Goal: Task Accomplishment & Management: Manage account settings

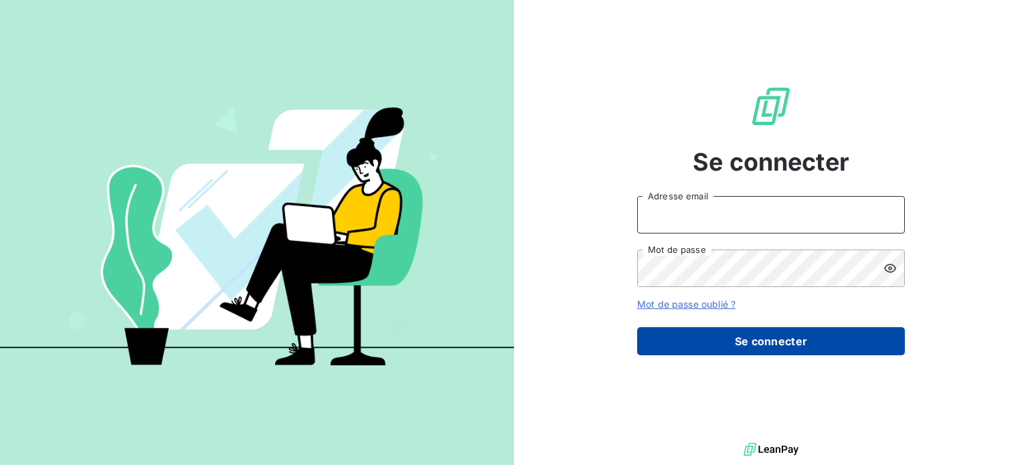
type input "[EMAIL_ADDRESS][DOMAIN_NAME]"
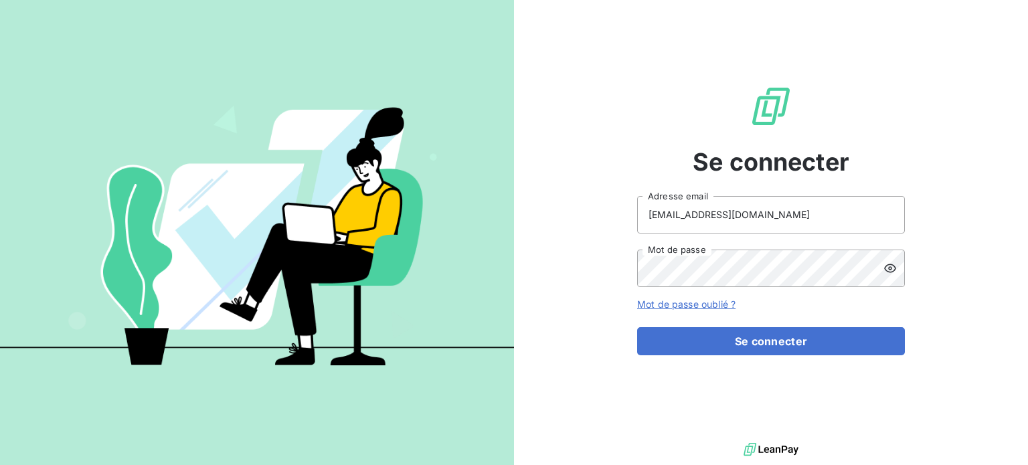
drag, startPoint x: 754, startPoint y: 345, endPoint x: 696, endPoint y: 321, distance: 62.4
click at [753, 342] on button "Se connecter" at bounding box center [771, 341] width 268 height 28
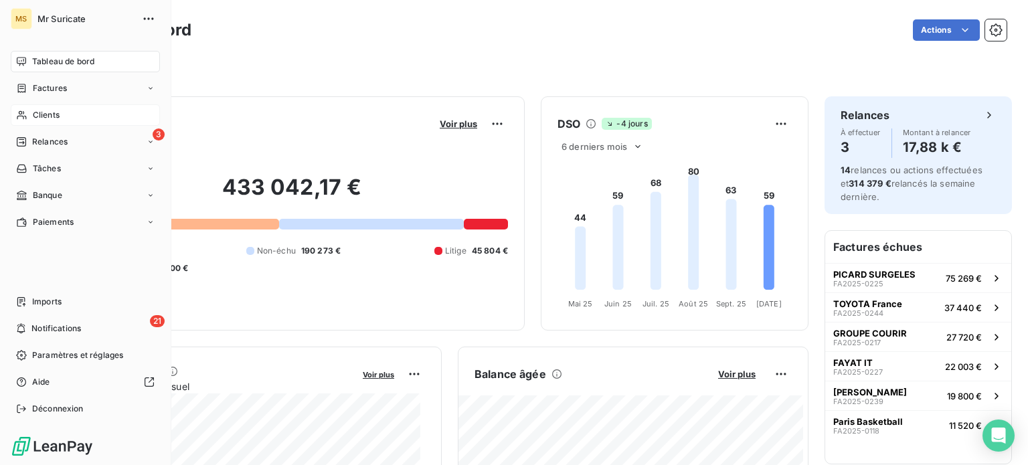
drag, startPoint x: 13, startPoint y: 114, endPoint x: 26, endPoint y: 110, distance: 13.3
click at [13, 114] on div "Clients" at bounding box center [85, 114] width 149 height 21
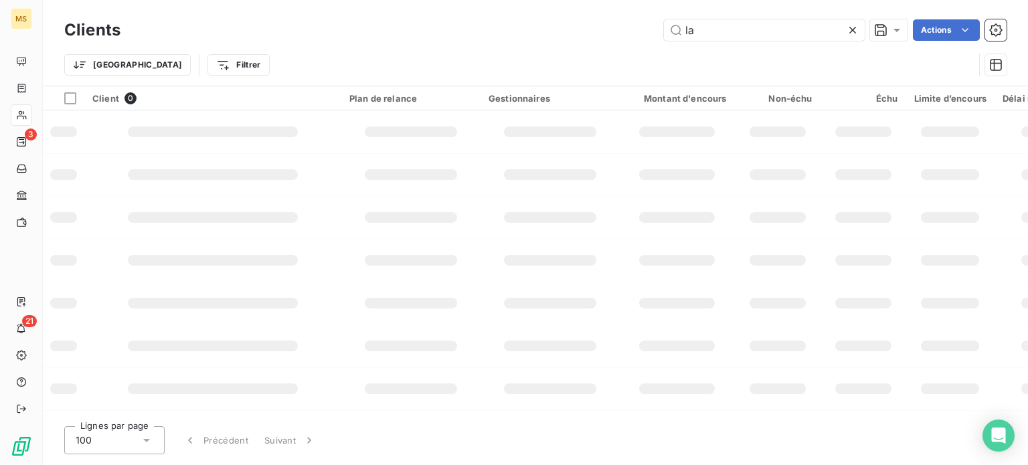
type input "l"
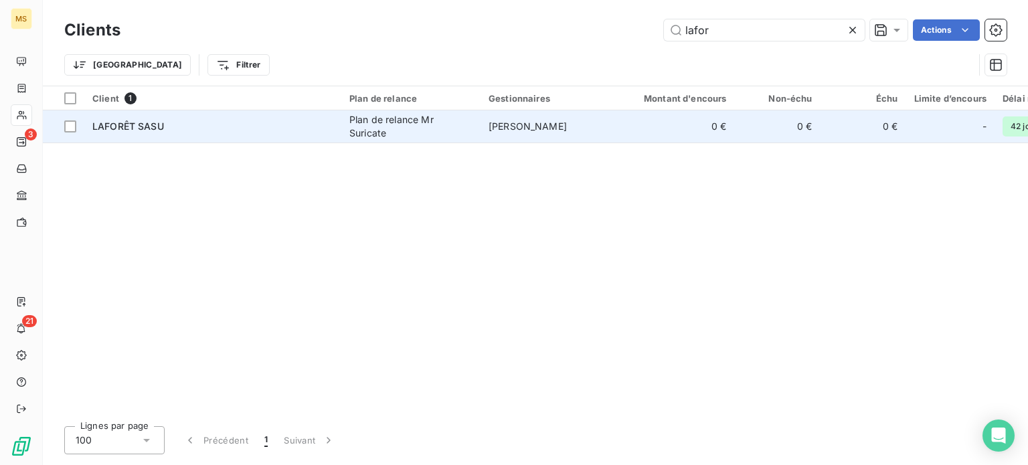
type input "lafor"
click at [152, 130] on span "LAFORÊT SASU" at bounding box center [128, 126] width 72 height 11
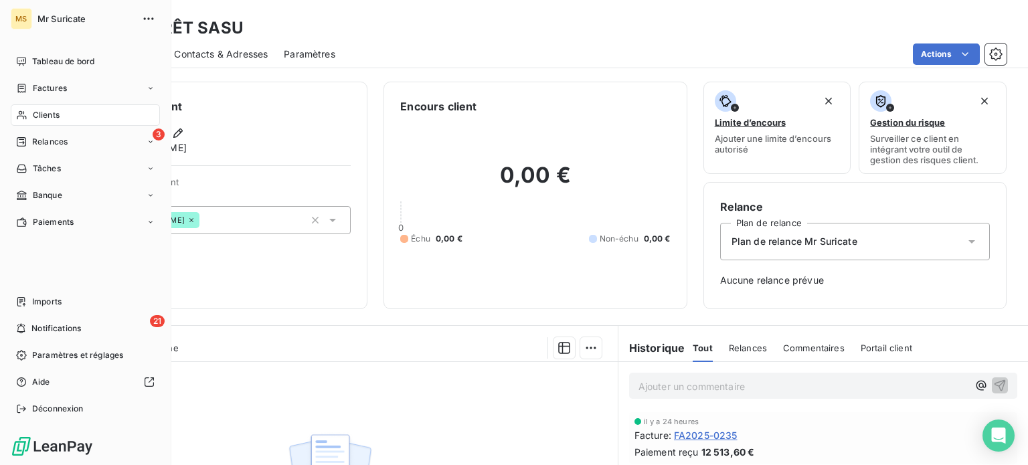
click at [33, 117] on span "Clients" at bounding box center [46, 115] width 27 height 12
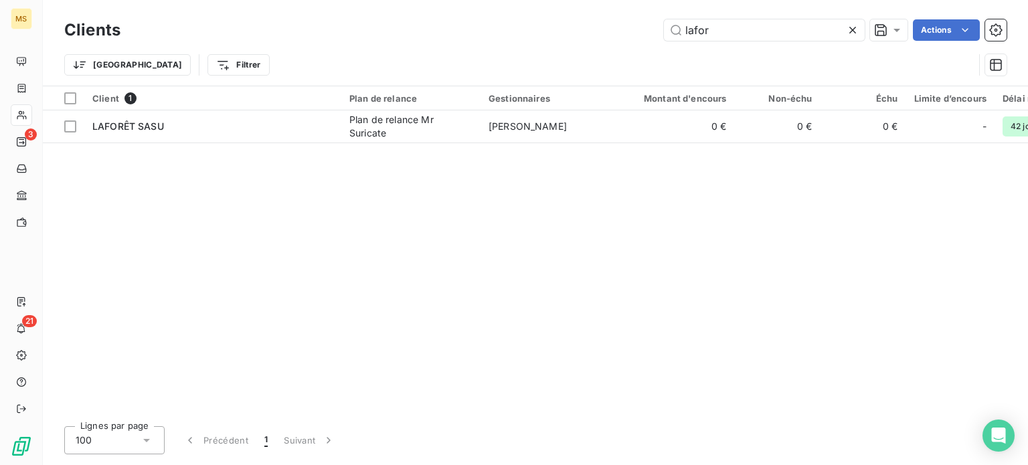
drag, startPoint x: 675, startPoint y: 34, endPoint x: 648, endPoint y: 44, distance: 28.6
click at [664, 37] on input "lafor" at bounding box center [764, 29] width 201 height 21
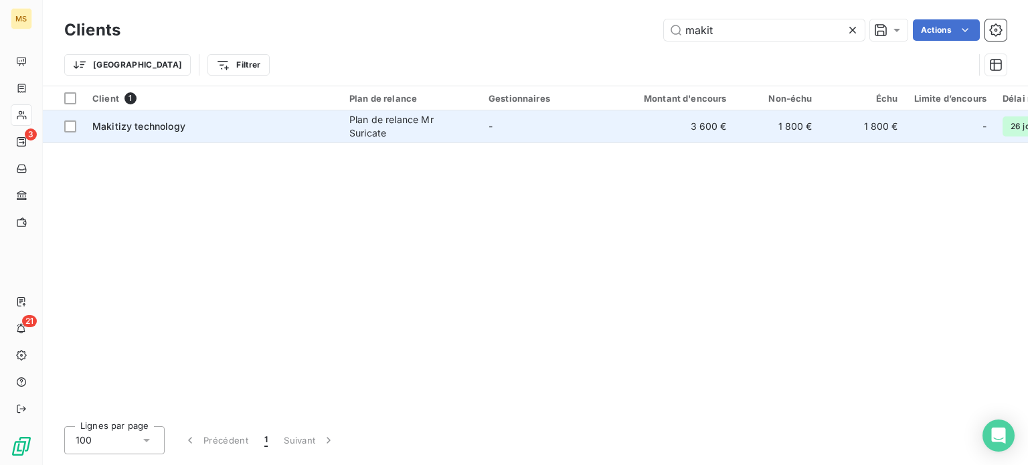
type input "makit"
click at [289, 125] on div "Makitizy technology" at bounding box center [212, 126] width 241 height 13
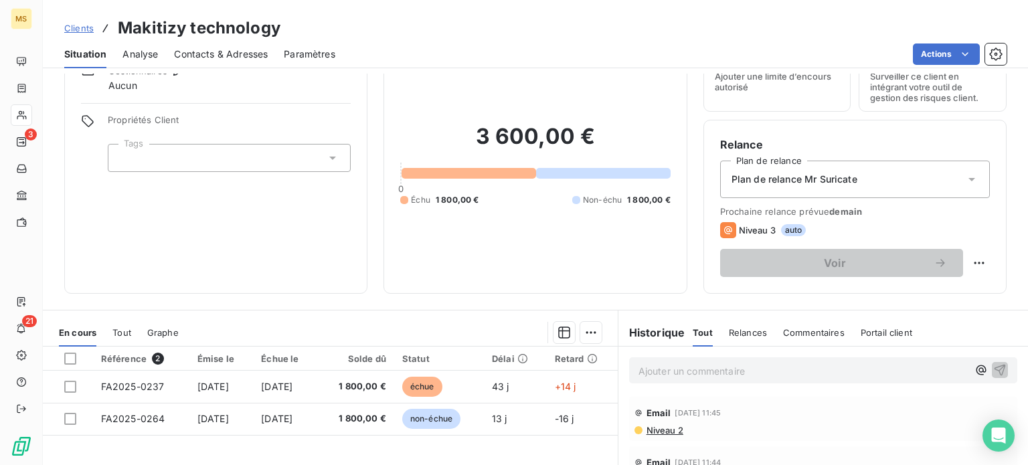
scroll to position [134, 0]
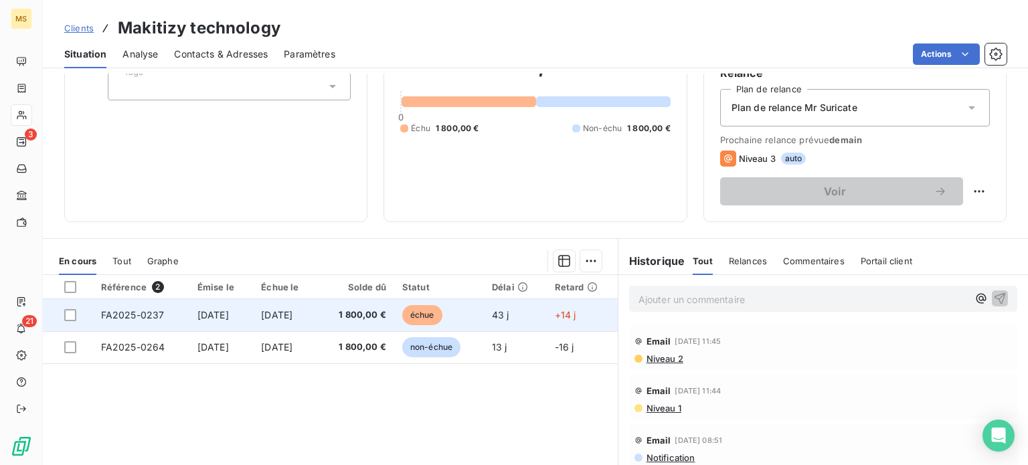
click at [229, 313] on span "[DATE]" at bounding box center [213, 314] width 31 height 11
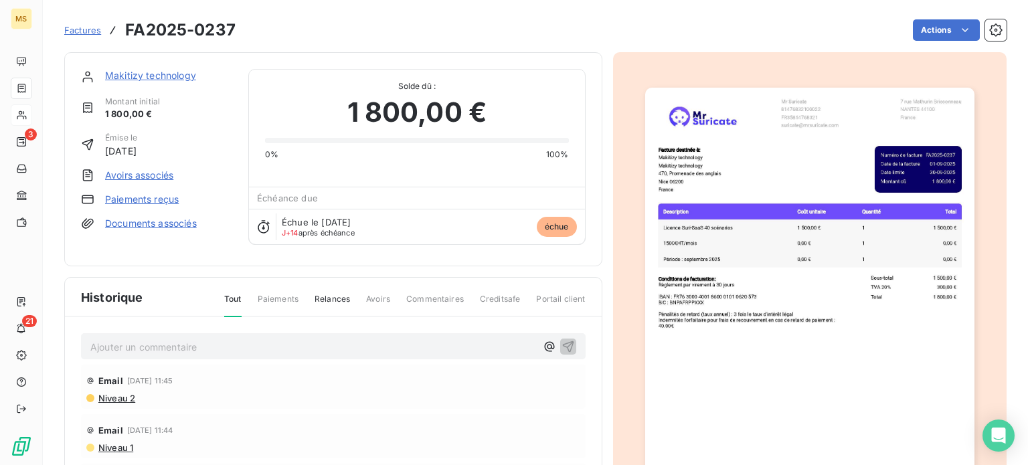
click at [127, 198] on link "Paiements reçus" at bounding box center [142, 199] width 74 height 13
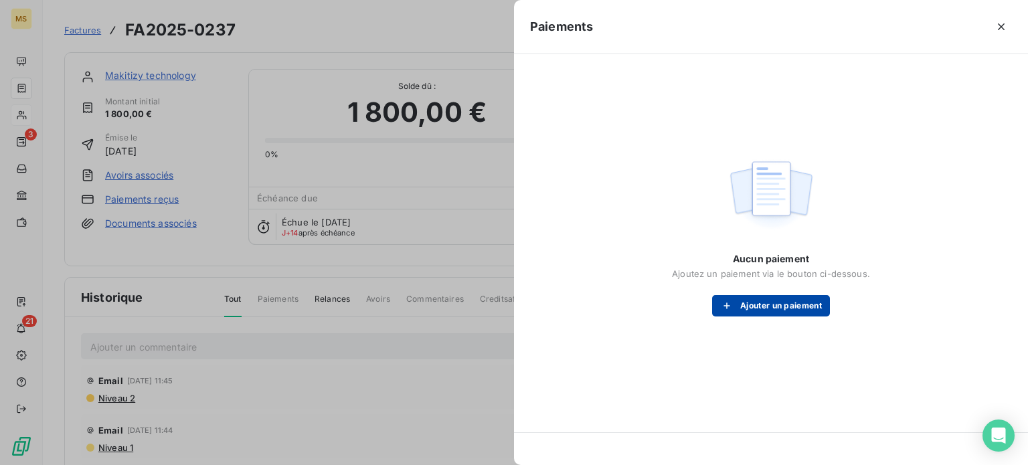
click at [771, 299] on button "Ajouter un paiement" at bounding box center [771, 305] width 118 height 21
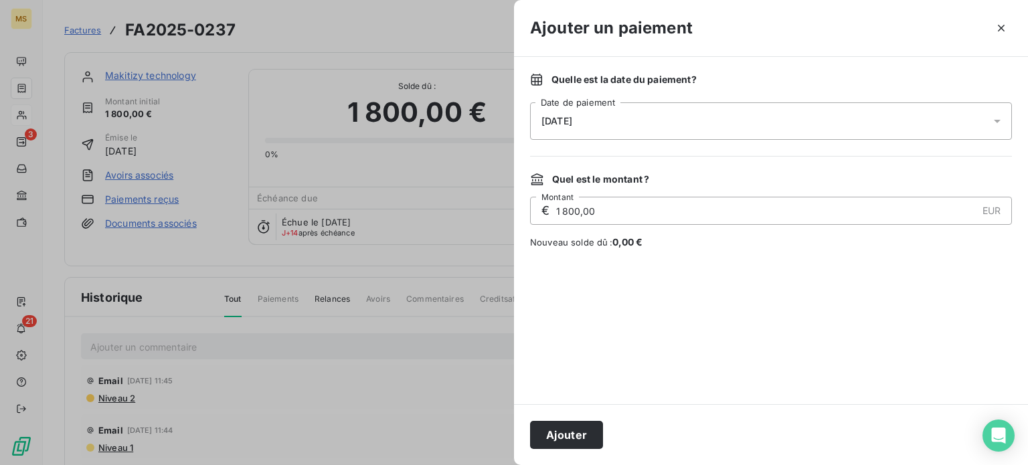
click at [669, 127] on div "[DATE]" at bounding box center [771, 120] width 482 height 37
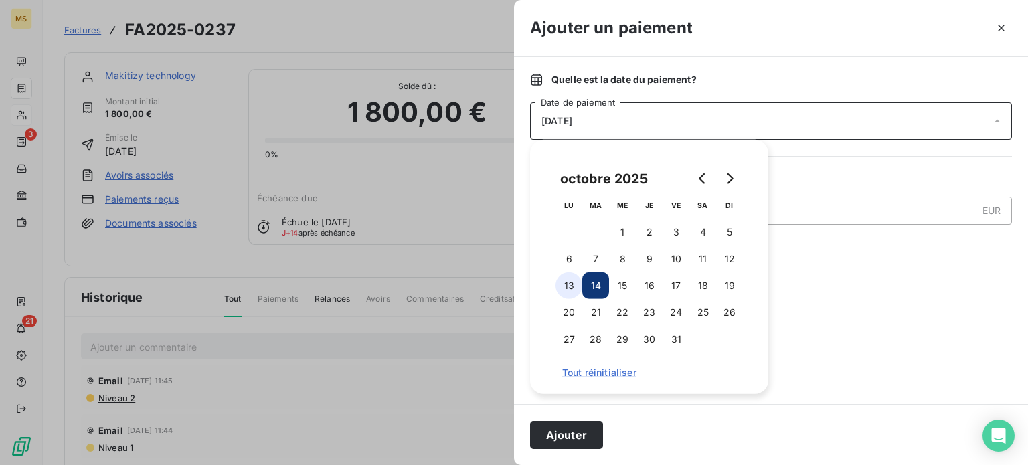
click at [572, 277] on button "13" at bounding box center [569, 285] width 27 height 27
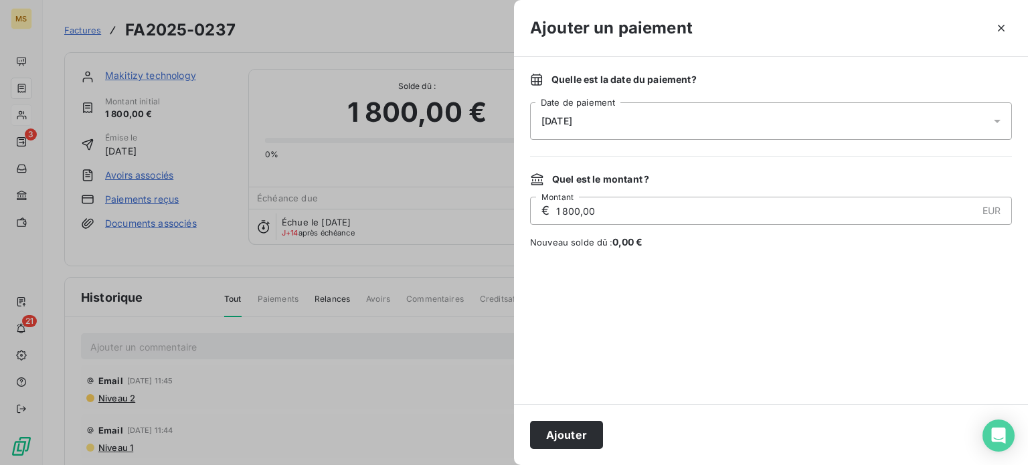
drag, startPoint x: 570, startPoint y: 436, endPoint x: 577, endPoint y: 435, distance: 7.4
click at [569, 437] on button "Ajouter" at bounding box center [566, 435] width 73 height 28
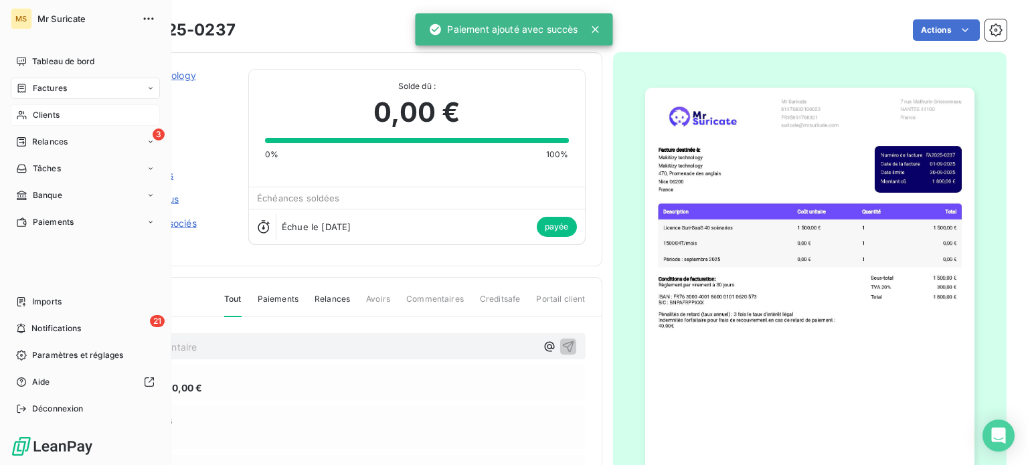
click at [33, 114] on span "Clients" at bounding box center [46, 115] width 27 height 12
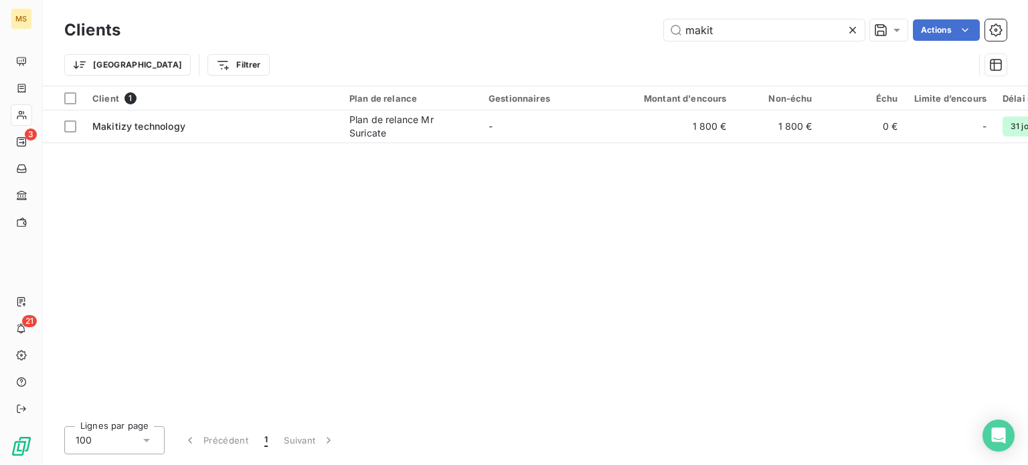
drag, startPoint x: 750, startPoint y: 27, endPoint x: 539, endPoint y: 30, distance: 210.9
click at [539, 30] on div "makit Actions" at bounding box center [572, 29] width 870 height 21
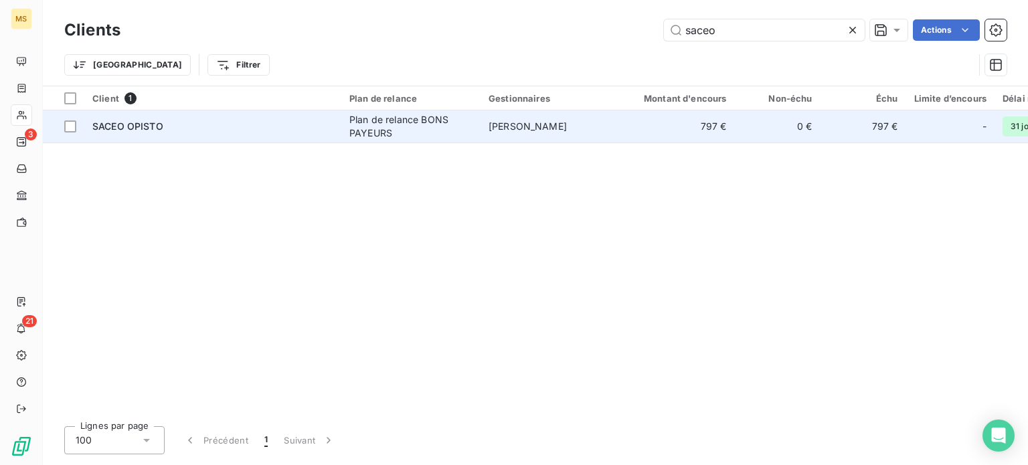
type input "saceo"
click at [366, 128] on div "Plan de relance BONS PAYEURS" at bounding box center [410, 126] width 123 height 27
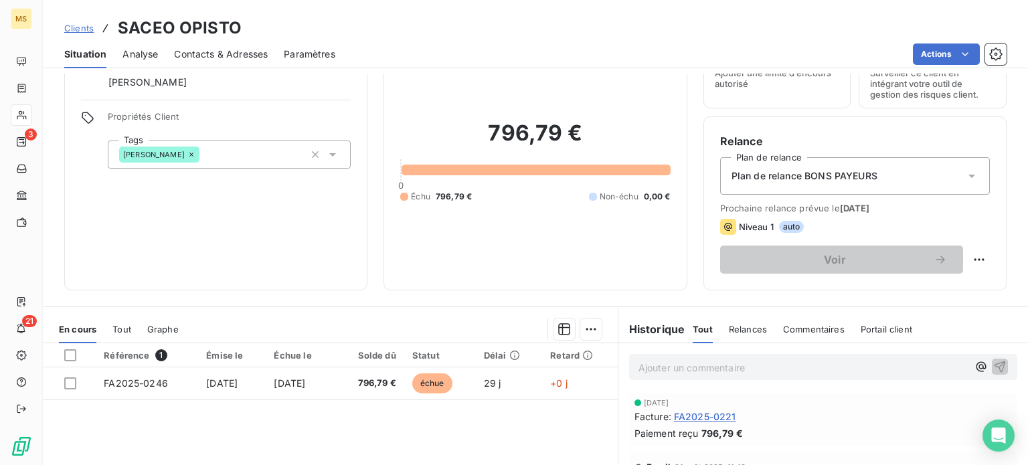
scroll to position [134, 0]
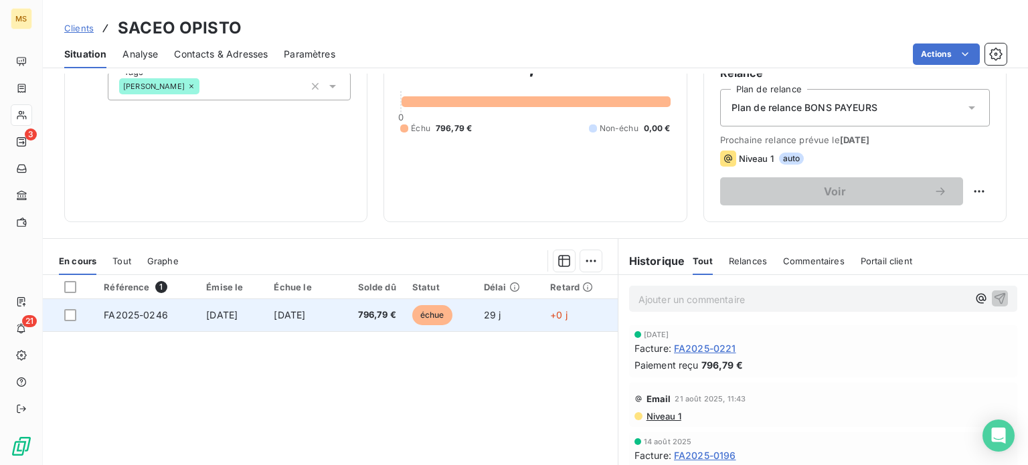
click at [230, 321] on td "[DATE]" at bounding box center [232, 315] width 68 height 32
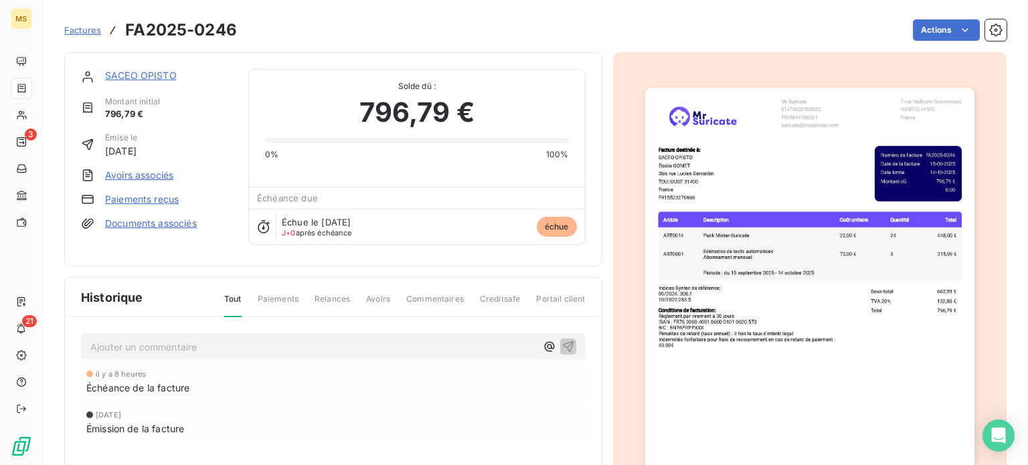
click at [126, 197] on link "Paiements reçus" at bounding box center [142, 199] width 74 height 13
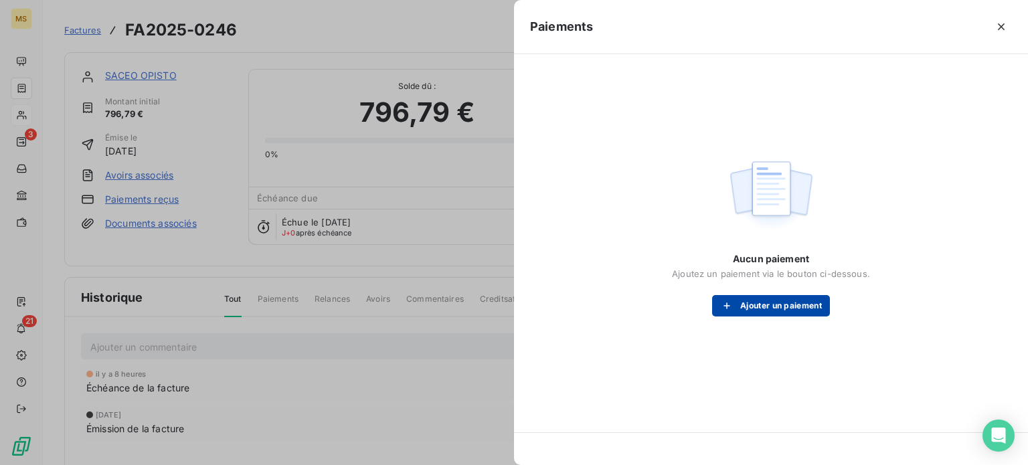
click at [734, 311] on div "button" at bounding box center [730, 305] width 20 height 13
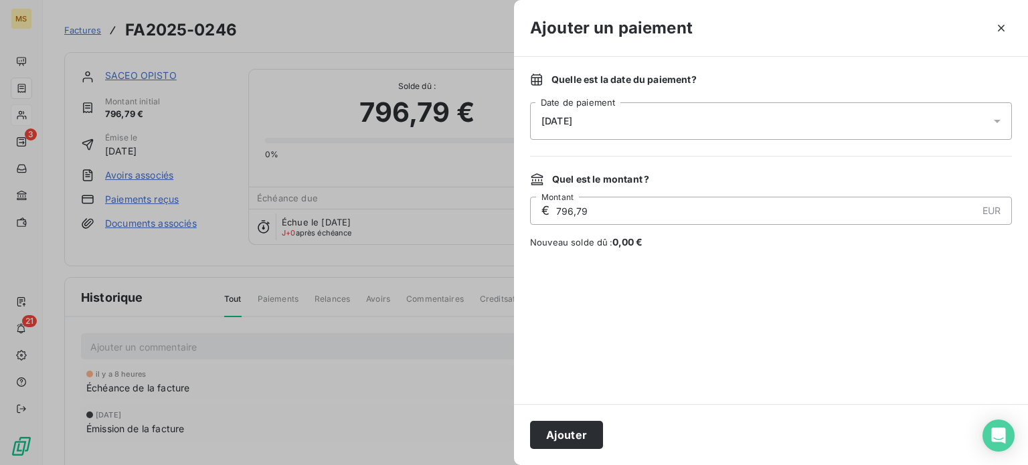
click at [572, 116] on span "[DATE]" at bounding box center [557, 121] width 31 height 11
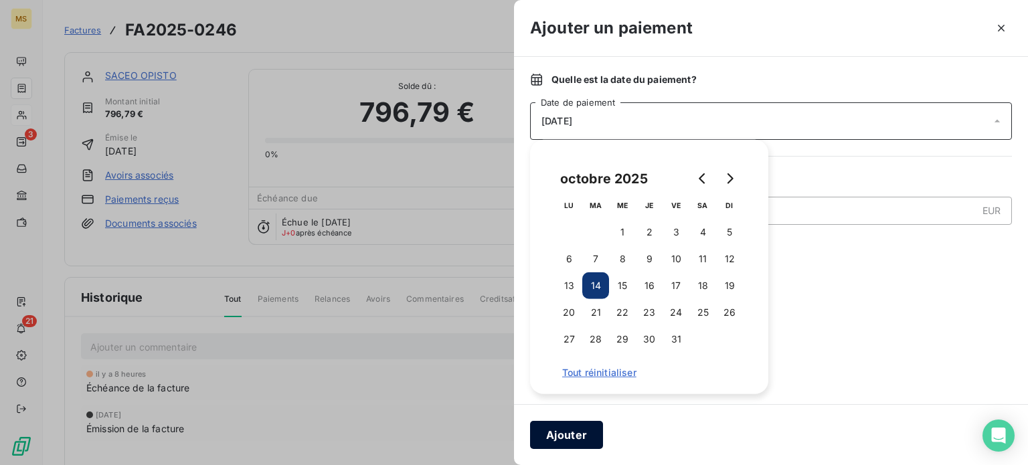
click at [566, 421] on button "Ajouter" at bounding box center [566, 435] width 73 height 28
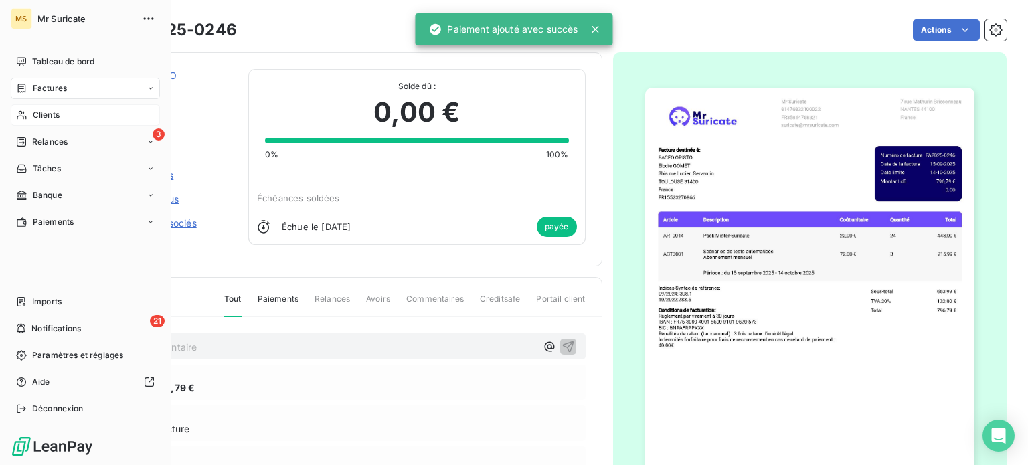
drag, startPoint x: 41, startPoint y: 118, endPoint x: 32, endPoint y: 119, distance: 8.8
click at [33, 119] on span "Clients" at bounding box center [46, 115] width 27 height 12
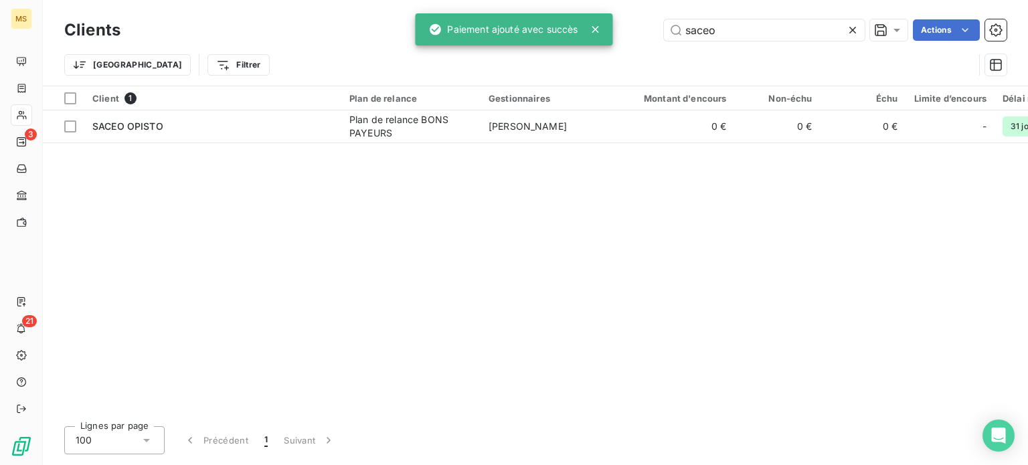
drag, startPoint x: 733, startPoint y: 29, endPoint x: 574, endPoint y: 29, distance: 158.7
click at [576, 29] on div "MS 3 21 Clients saceo Actions Trier Filtrer Client 1 Plan de relance Gestionnai…" at bounding box center [514, 232] width 1028 height 465
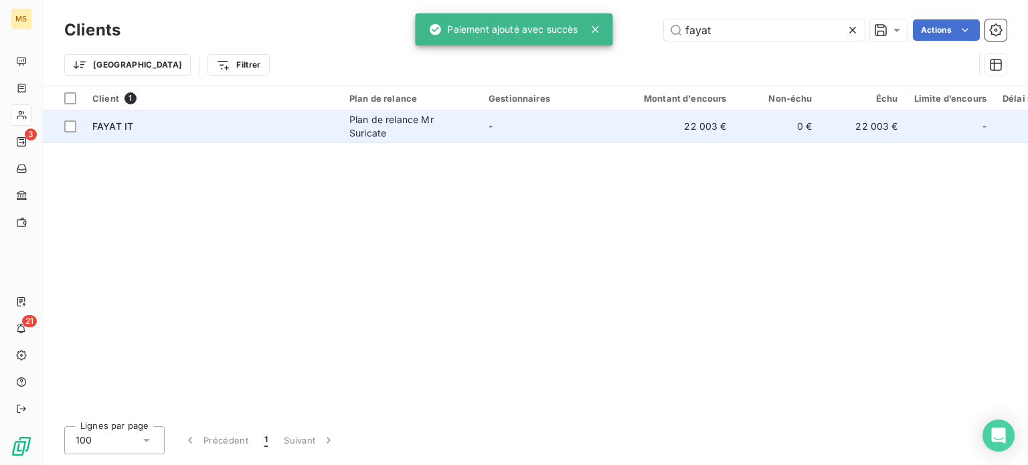
type input "fayat"
click at [177, 139] on td "FAYAT IT" at bounding box center [212, 126] width 257 height 32
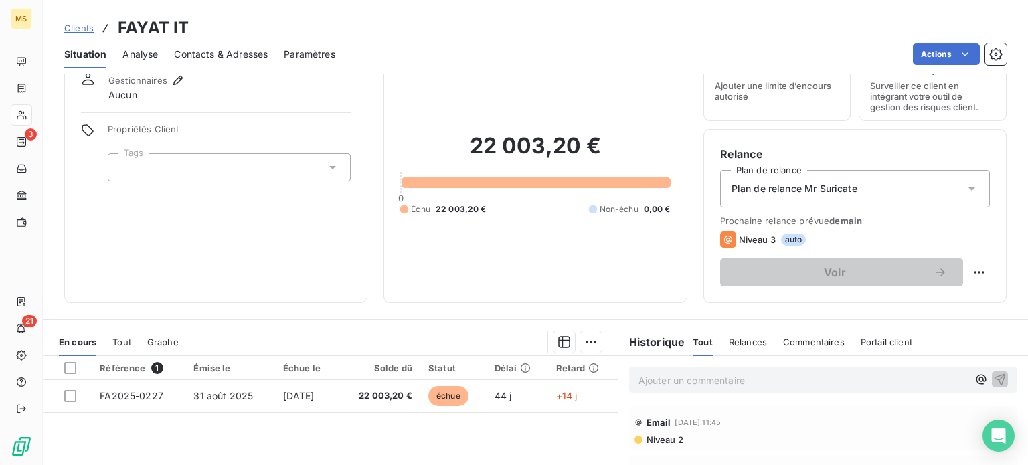
scroll to position [134, 0]
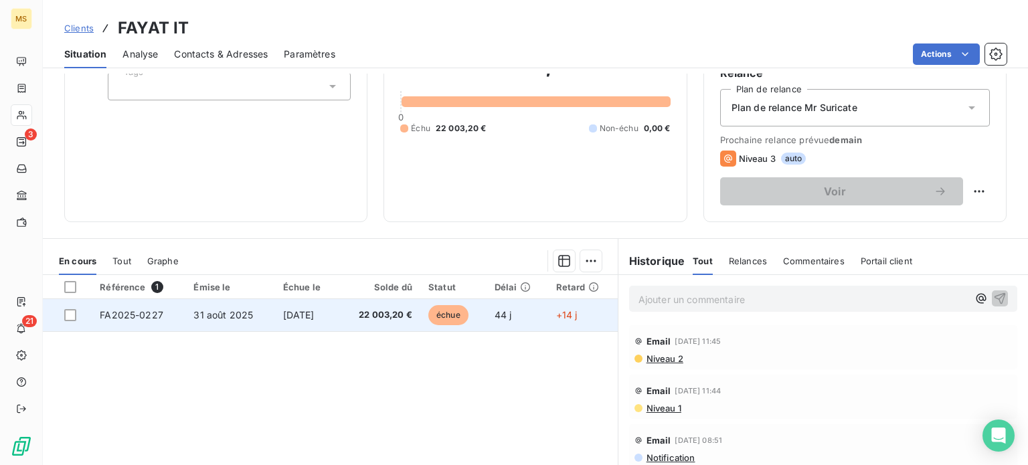
click at [360, 321] on td "22 003,20 €" at bounding box center [379, 315] width 82 height 32
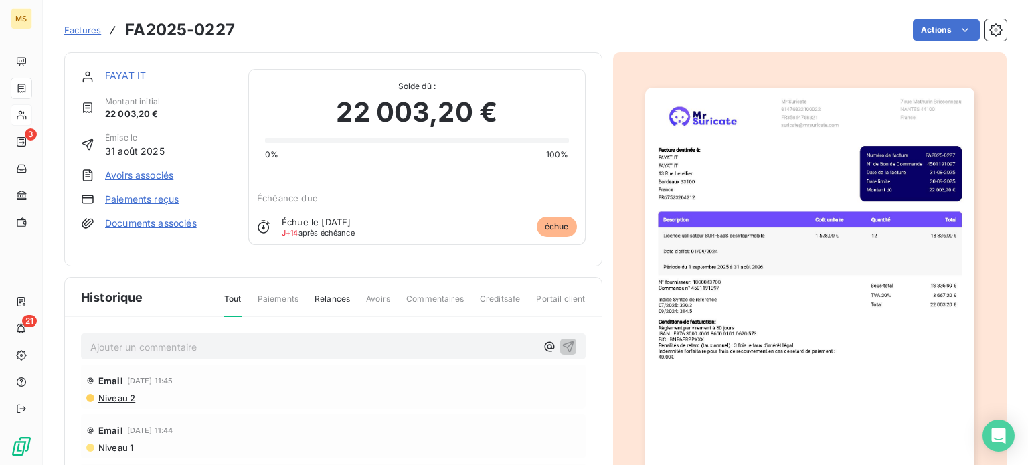
click at [131, 204] on link "Paiements reçus" at bounding box center [142, 199] width 74 height 13
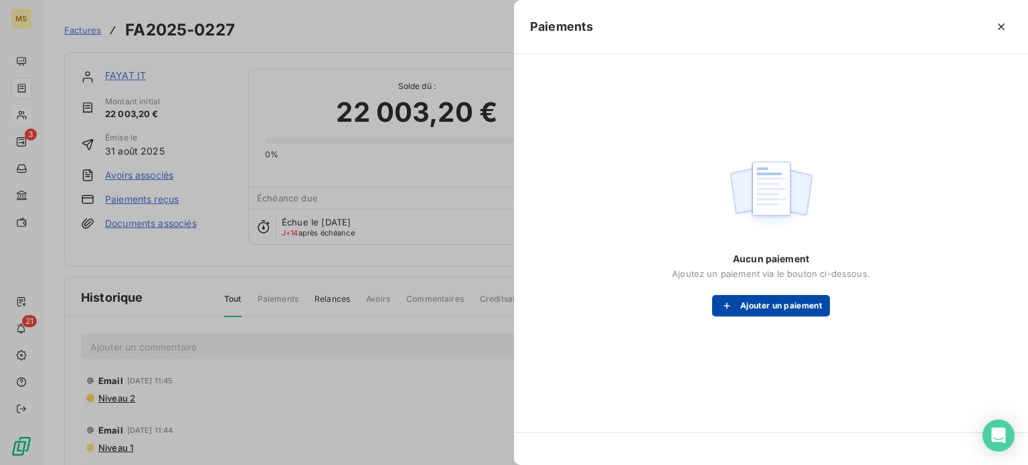
click at [726, 301] on icon "button" at bounding box center [726, 305] width 13 height 13
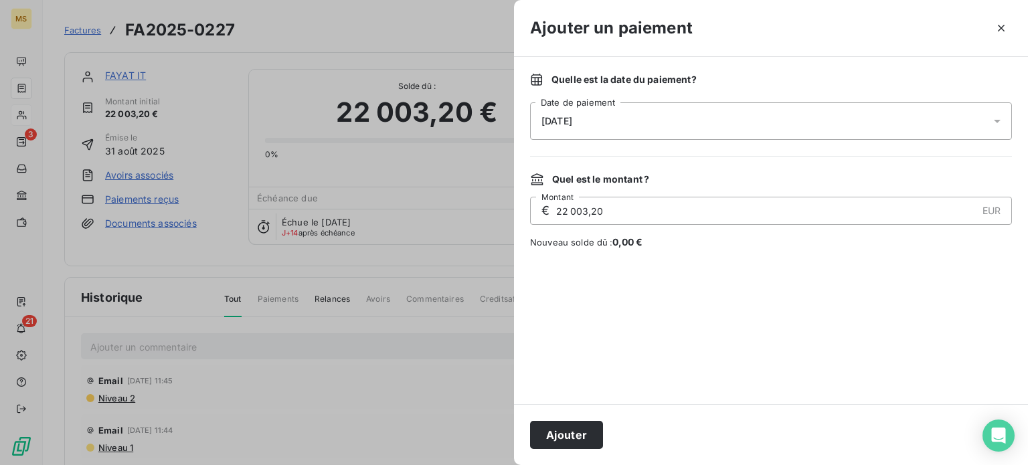
drag, startPoint x: 550, startPoint y: 430, endPoint x: 533, endPoint y: 390, distance: 44.4
click at [550, 431] on button "Ajouter" at bounding box center [566, 435] width 73 height 28
